Goal: Task Accomplishment & Management: Manage account settings

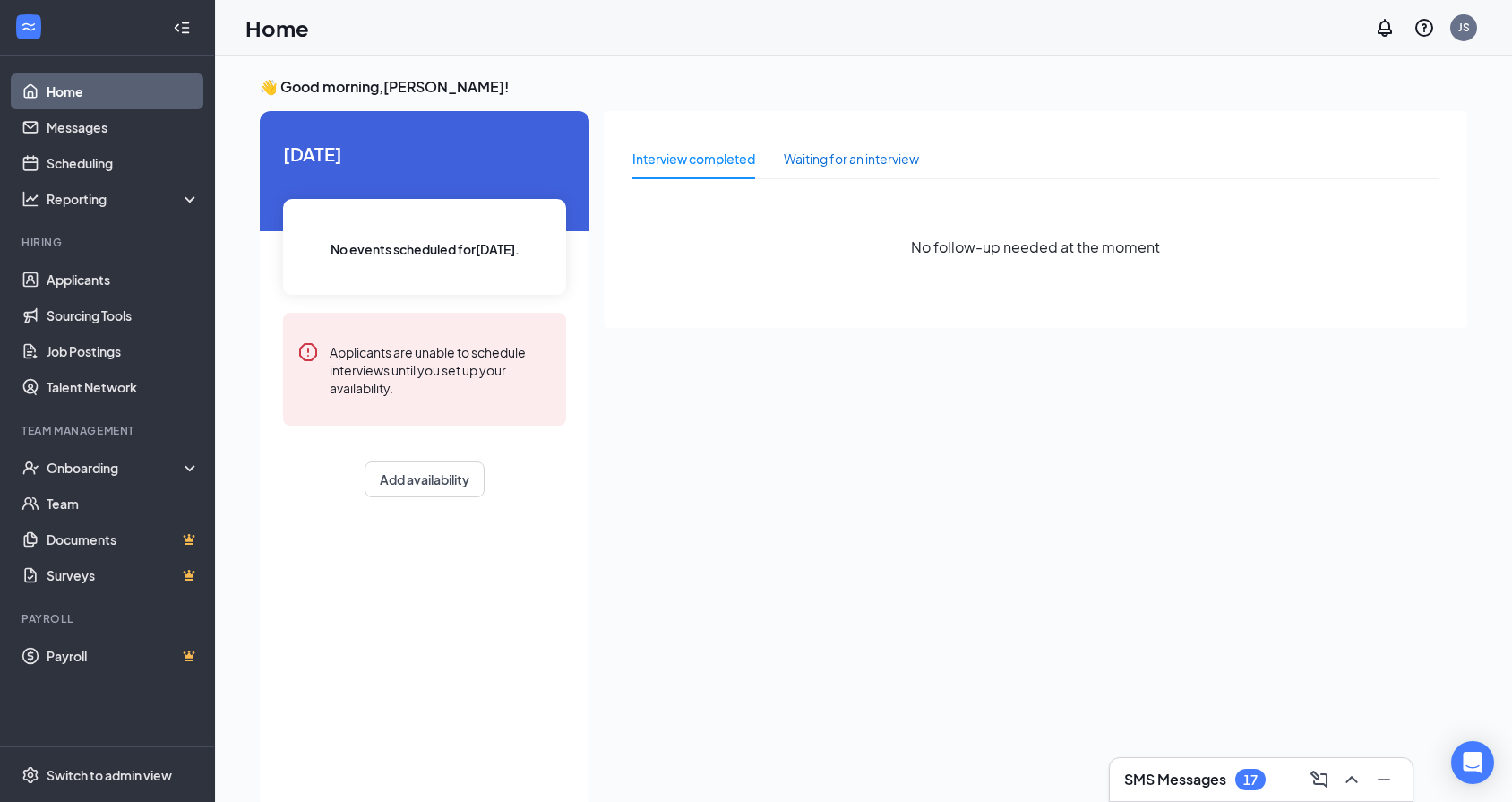
click at [883, 158] on div "Waiting for an interview" at bounding box center [851, 158] width 135 height 19
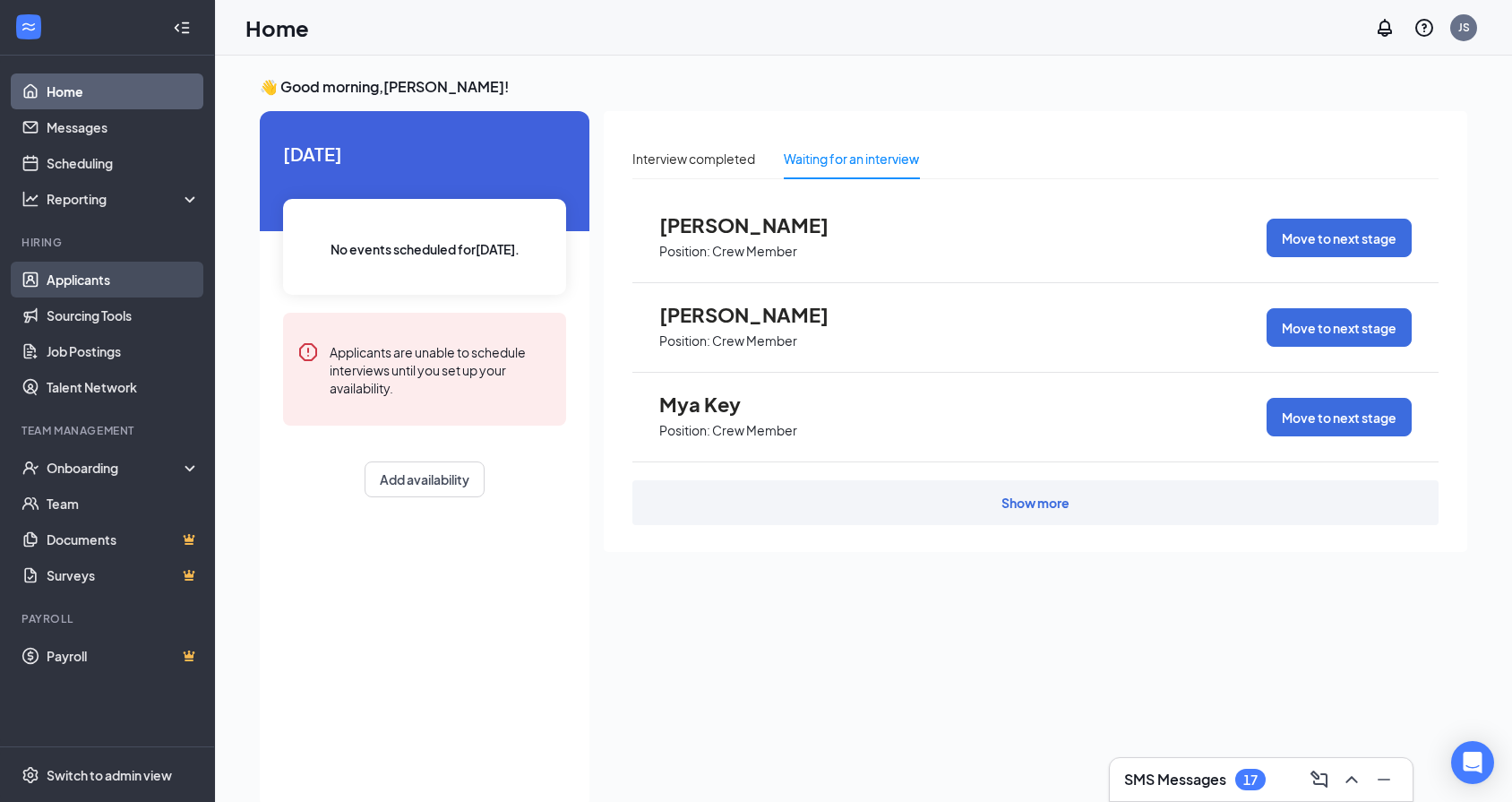
click at [105, 282] on link "Applicants" at bounding box center [123, 279] width 154 height 36
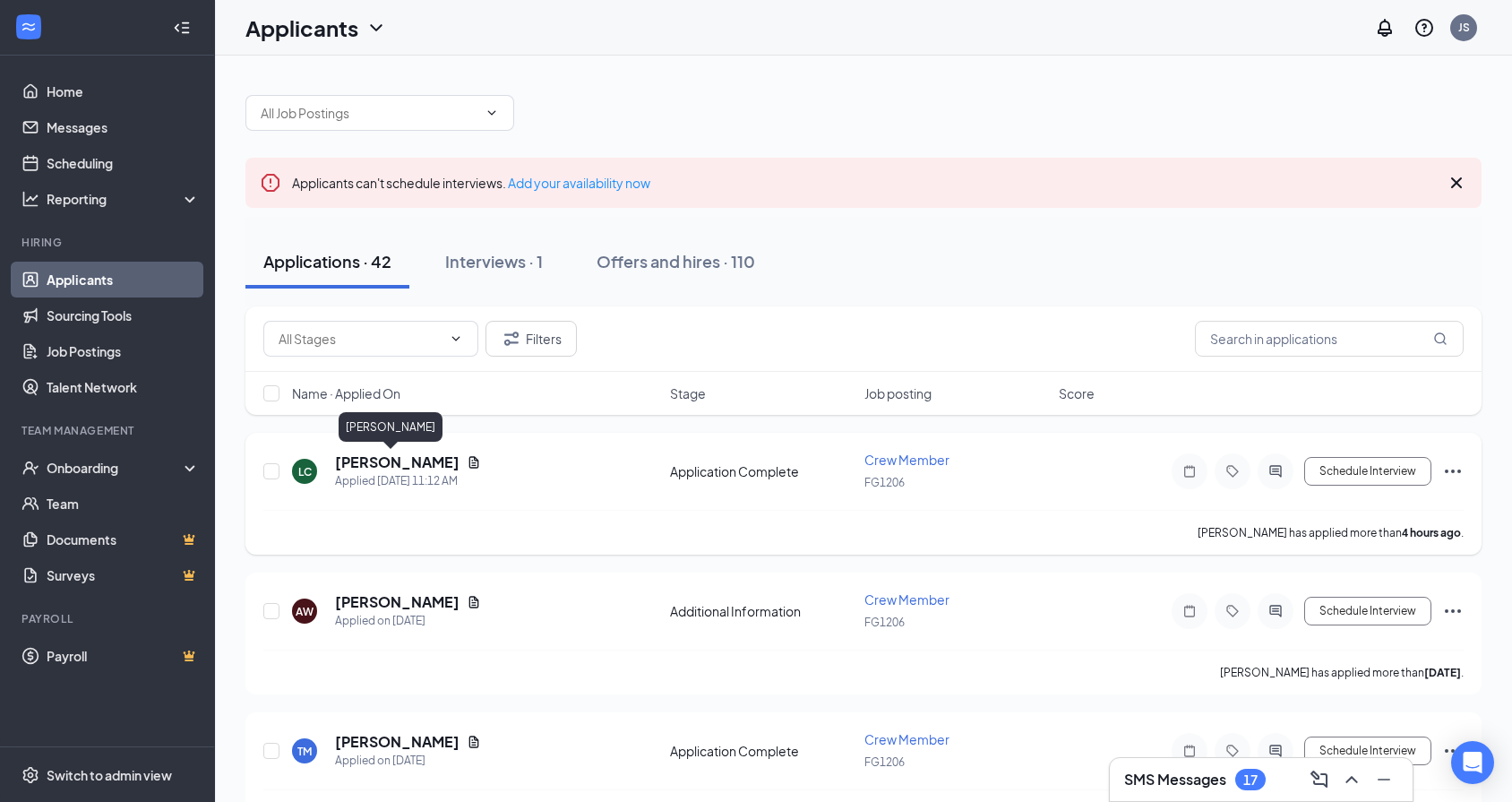
click at [380, 466] on h5 "[PERSON_NAME]" at bounding box center [397, 462] width 125 height 19
click at [362, 466] on h5 "[PERSON_NAME]" at bounding box center [397, 462] width 125 height 19
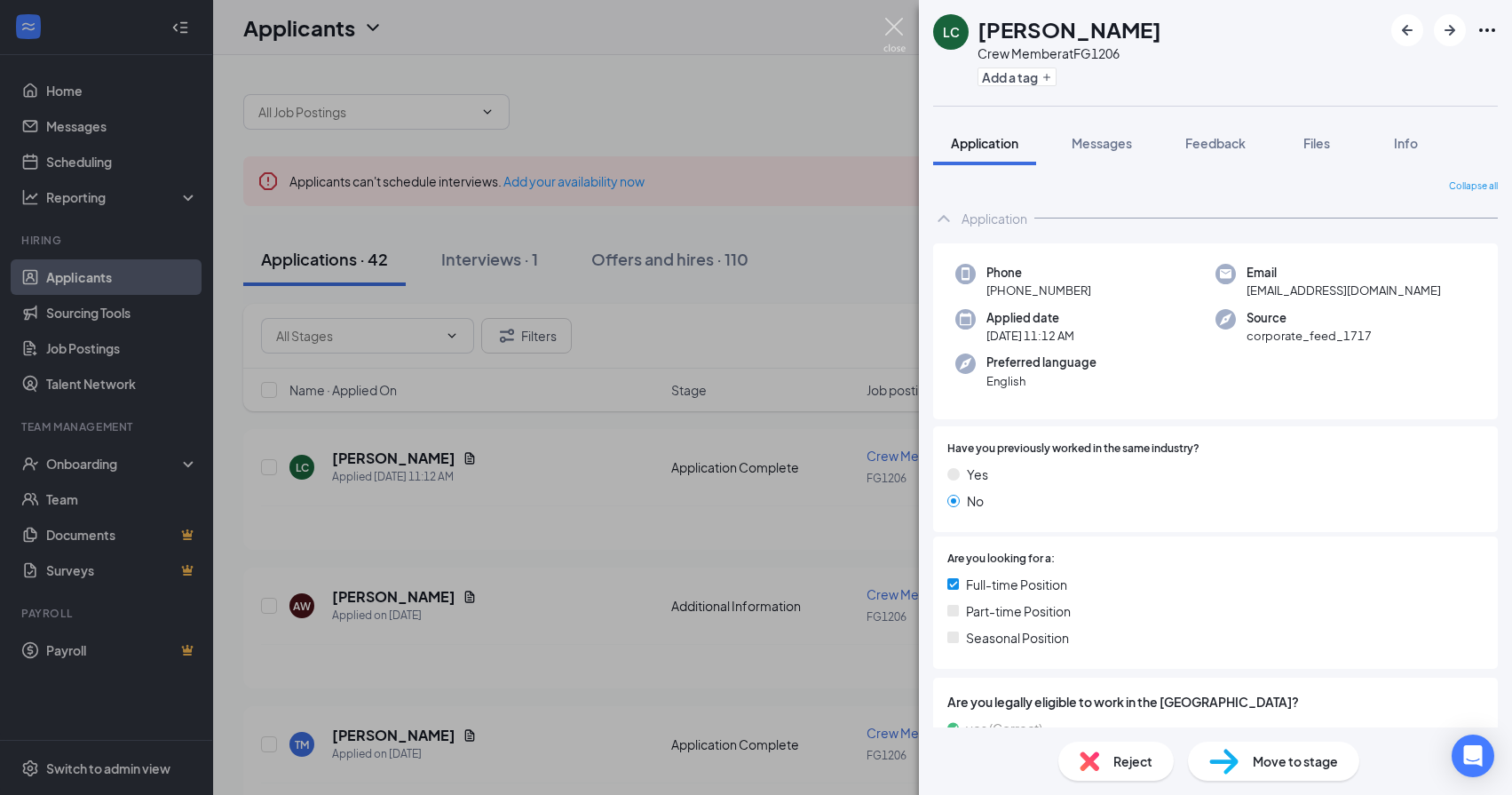
click at [889, 28] on img at bounding box center [895, 35] width 22 height 35
